Goal: Communication & Community: Answer question/provide support

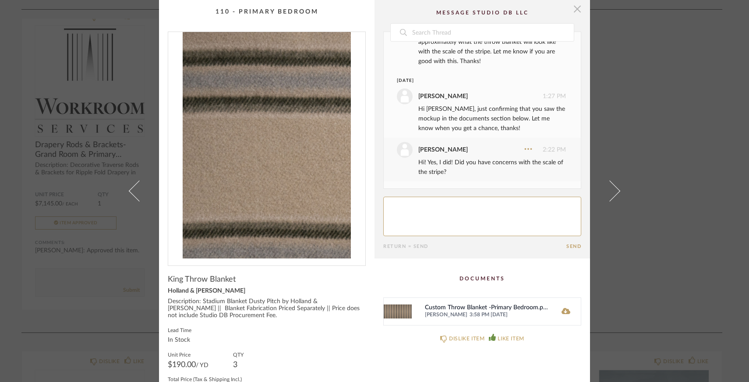
click at [573, 11] on span "button" at bounding box center [578, 9] width 18 height 18
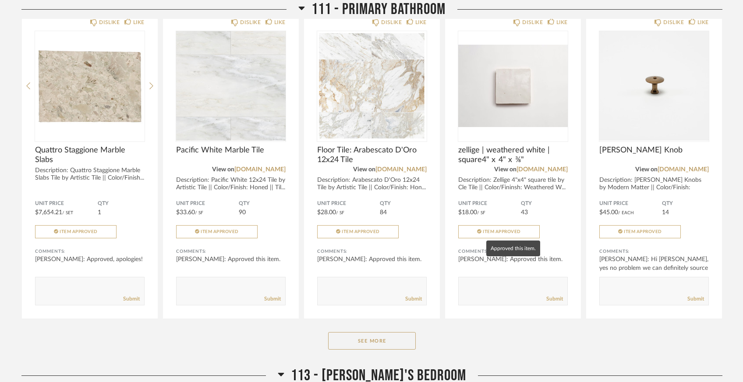
scroll to position [3779, 0]
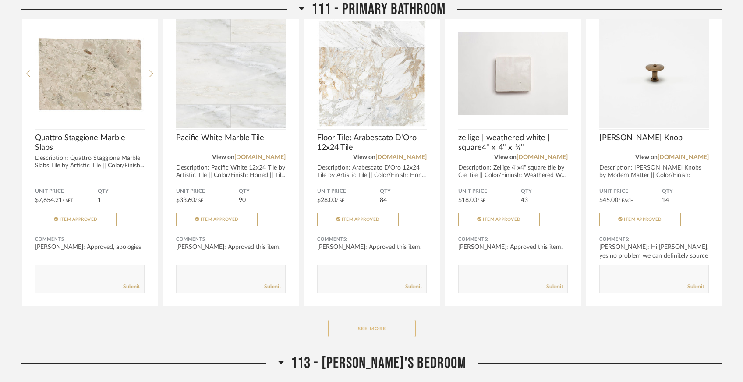
click at [404, 320] on button "See More" at bounding box center [372, 329] width 88 height 18
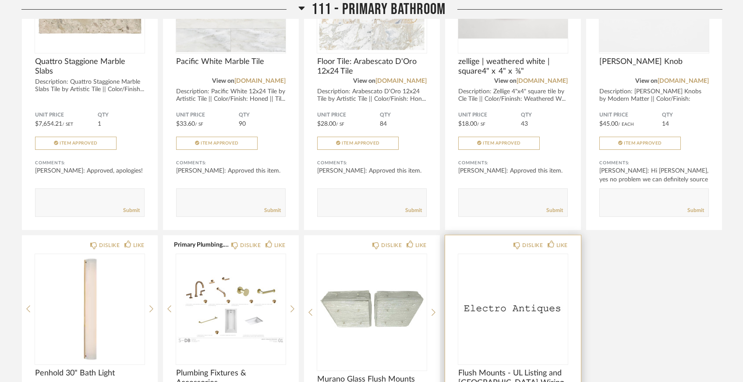
scroll to position [3853, 0]
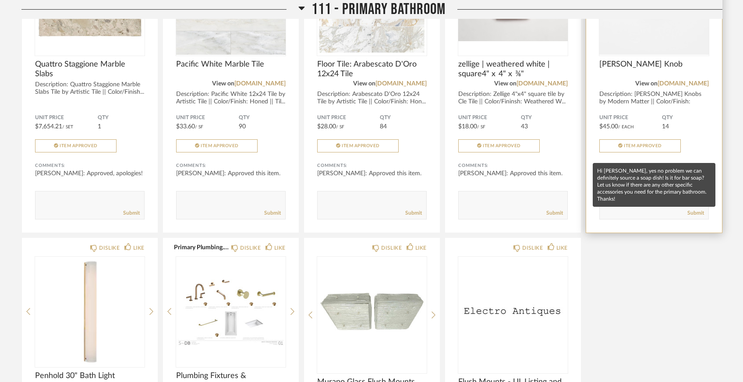
click at [663, 169] on div "[PERSON_NAME]: Hi [PERSON_NAME], yes no problem we can definitely source a soa.…" at bounding box center [654, 182] width 110 height 26
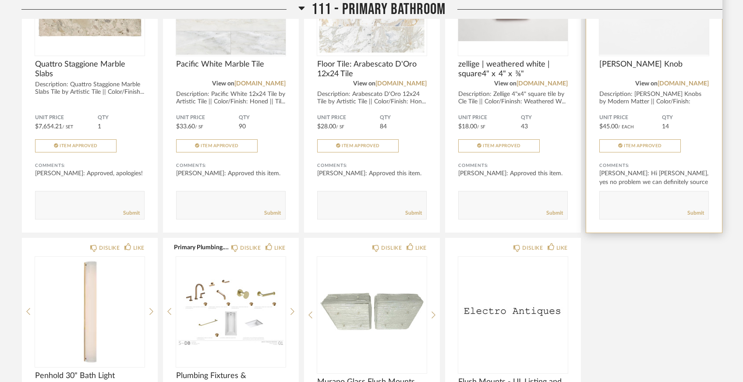
click at [642, 195] on textarea at bounding box center [654, 201] width 109 height 12
click at [658, 60] on span "[PERSON_NAME] Knob" at bounding box center [654, 65] width 110 height 10
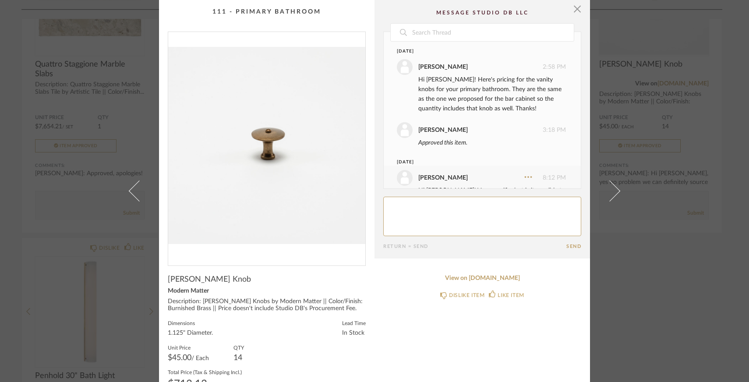
scroll to position [105, 0]
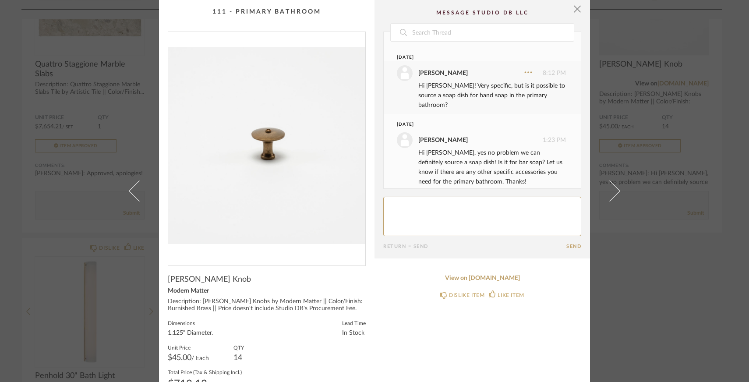
click at [483, 220] on textarea at bounding box center [482, 216] width 198 height 39
drag, startPoint x: 435, startPoint y: 216, endPoint x: 373, endPoint y: 215, distance: 61.8
click at [375, 215] on cpp-summary-comments "Date August 4th Lauren Passaro 2:58 PM Hi Emily! Here's pricing for the vanity …" at bounding box center [483, 129] width 216 height 258
click at [515, 205] on textarea at bounding box center [482, 216] width 198 height 39
click at [500, 224] on textarea at bounding box center [482, 216] width 198 height 39
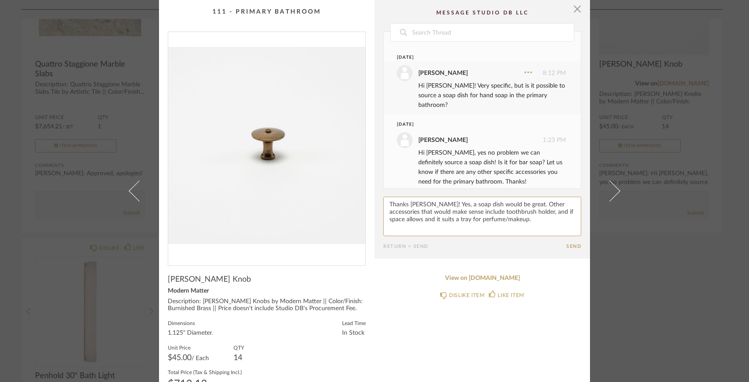
type textarea "Thanks Lauren! Yes, a soap dish would be great. Other accessories that would ma…"
click at [566, 246] on button "Send" at bounding box center [573, 247] width 15 height 6
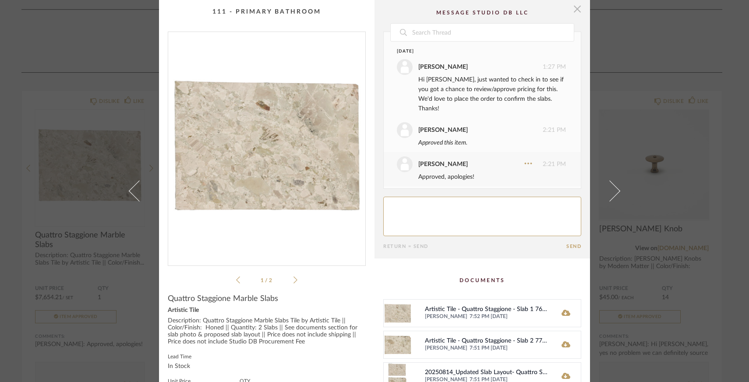
click at [576, 10] on span "button" at bounding box center [578, 9] width 18 height 18
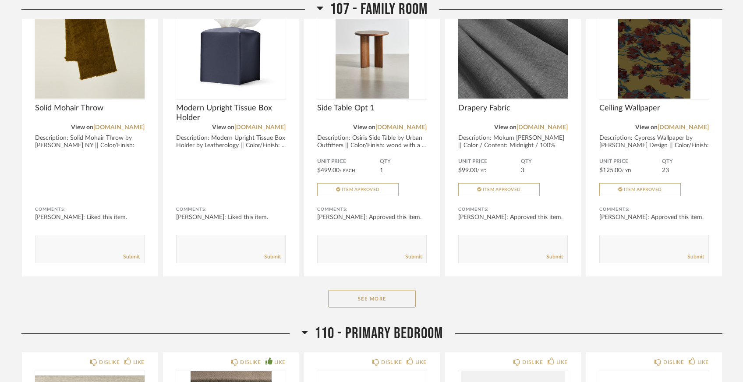
scroll to position [2302, 0]
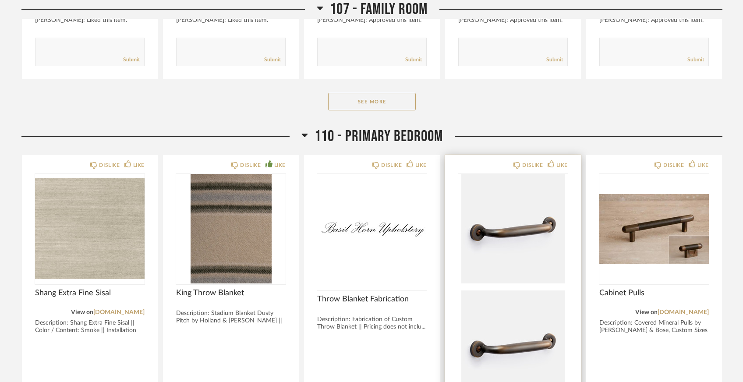
click at [542, 205] on img "0" at bounding box center [513, 229] width 110 height 110
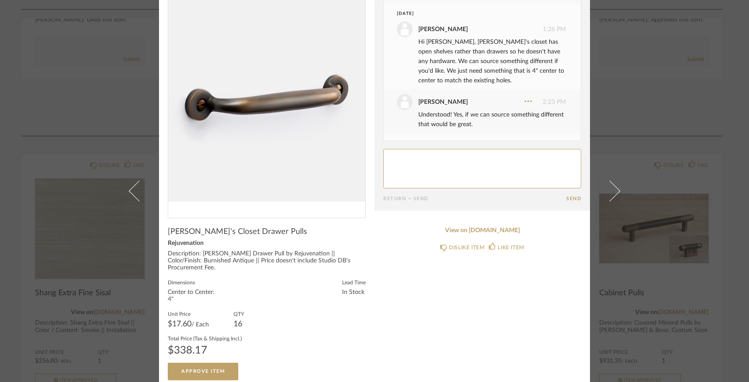
scroll to position [0, 0]
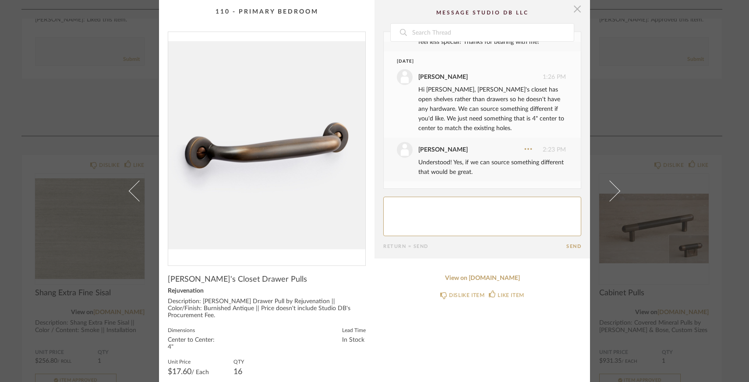
click at [575, 13] on span "button" at bounding box center [578, 9] width 18 height 18
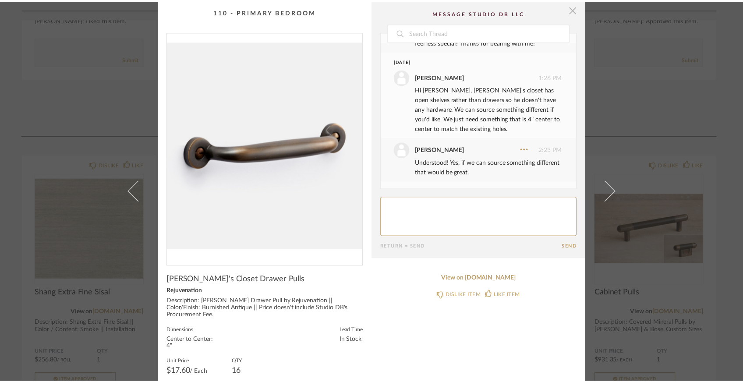
scroll to position [2302, 0]
